Goal: Check status

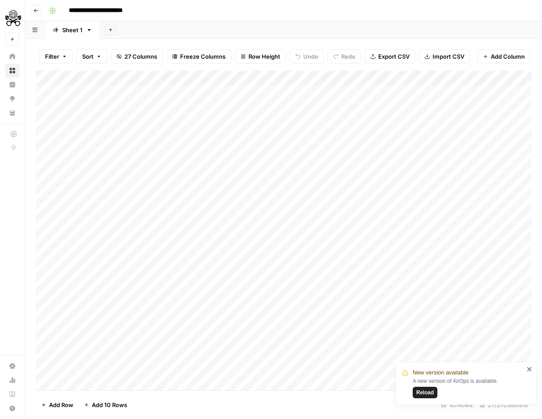
click at [424, 391] on span "Reload" at bounding box center [425, 393] width 18 height 8
